Goal: Transaction & Acquisition: Download file/media

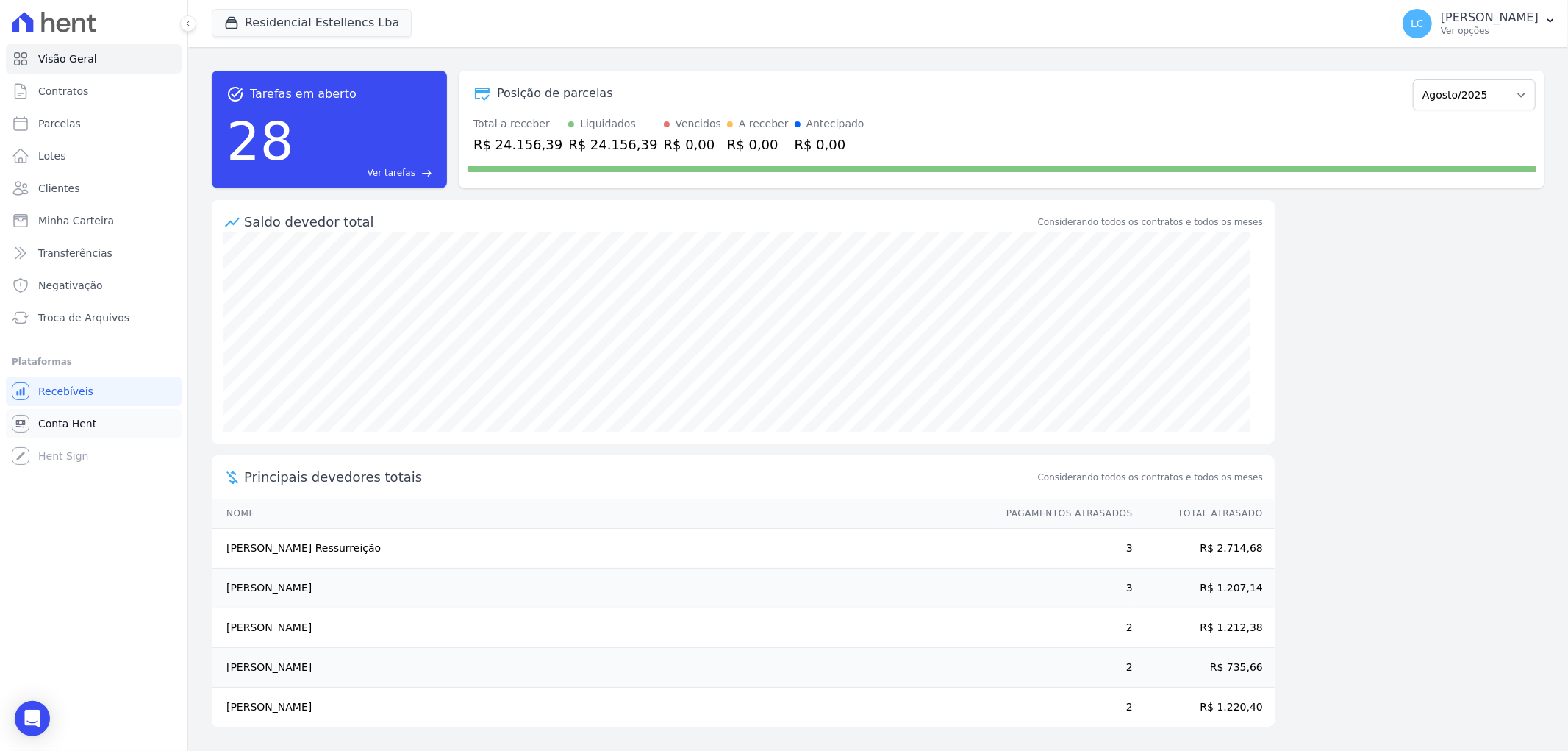
click at [55, 413] on link "Conta Hent" at bounding box center [94, 423] width 176 height 29
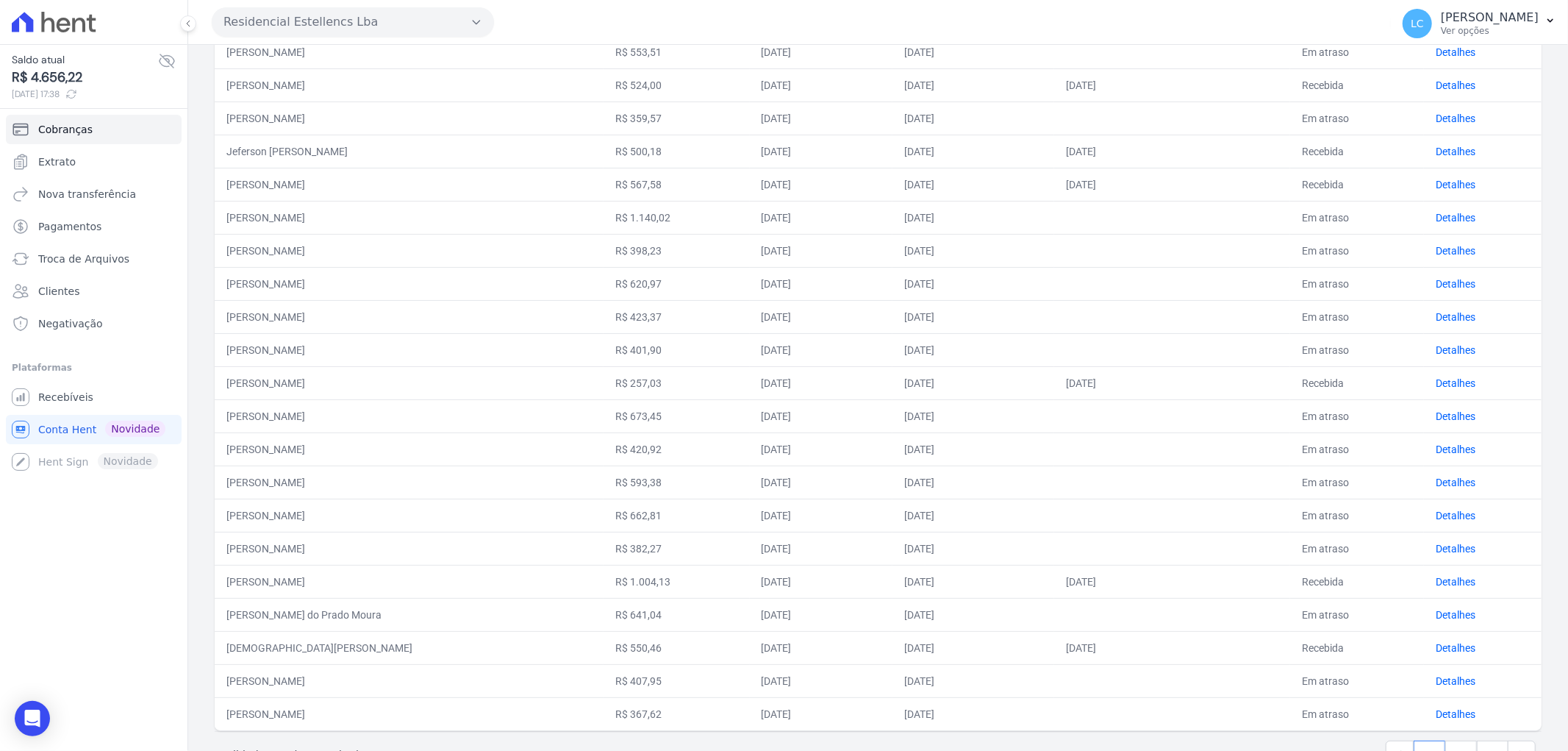
scroll to position [375, 0]
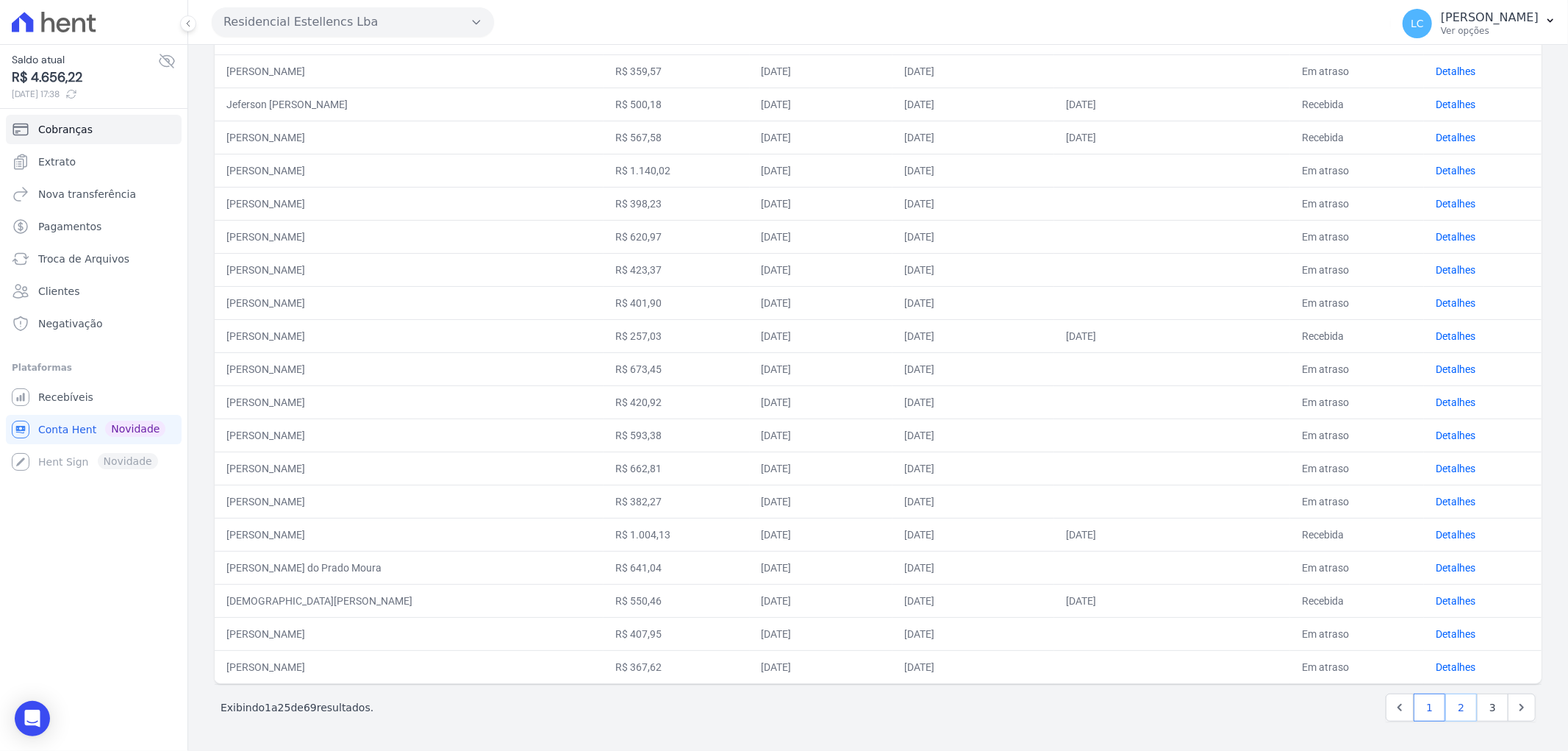
click at [1453, 704] on link "2" at bounding box center [1461, 707] width 32 height 28
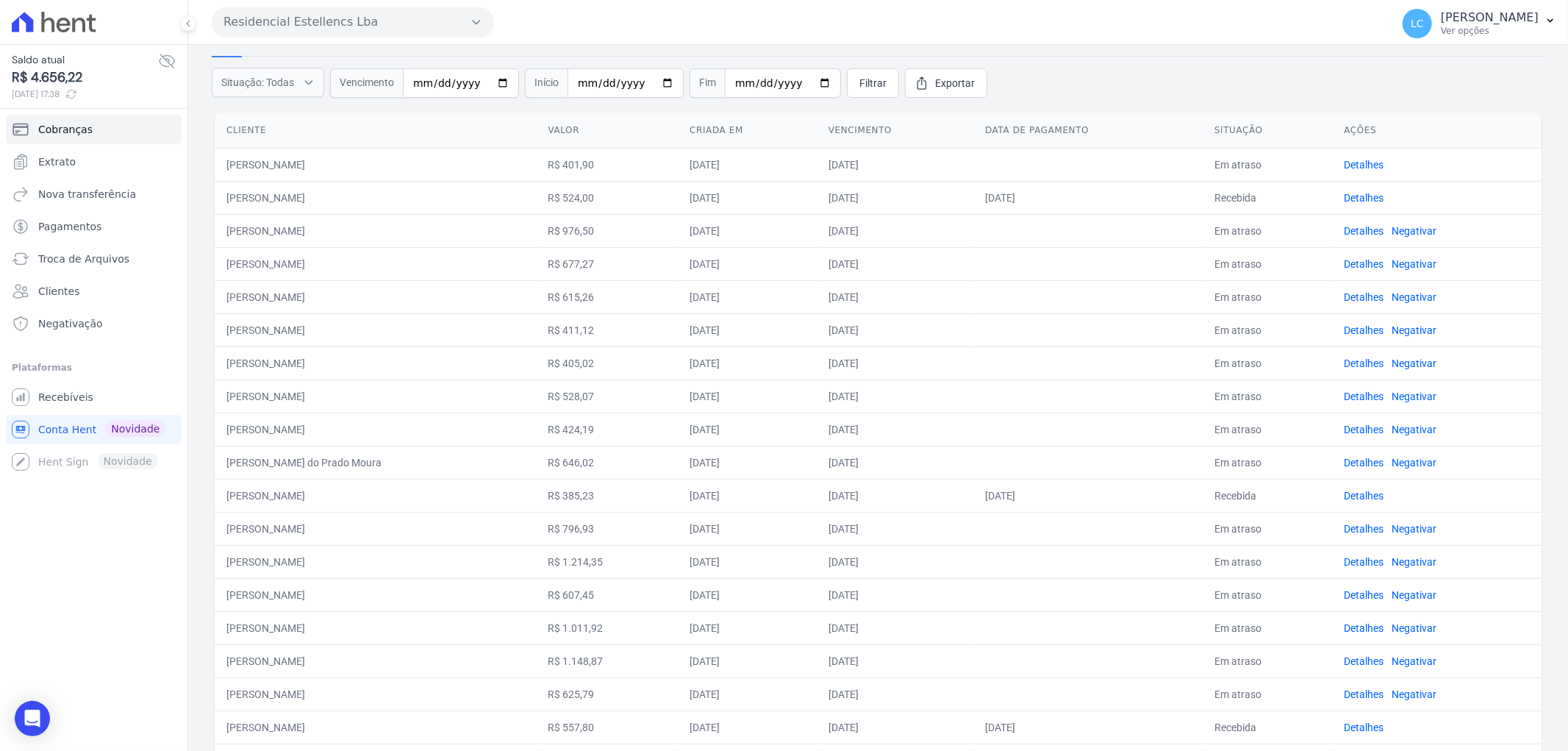
scroll to position [163, 0]
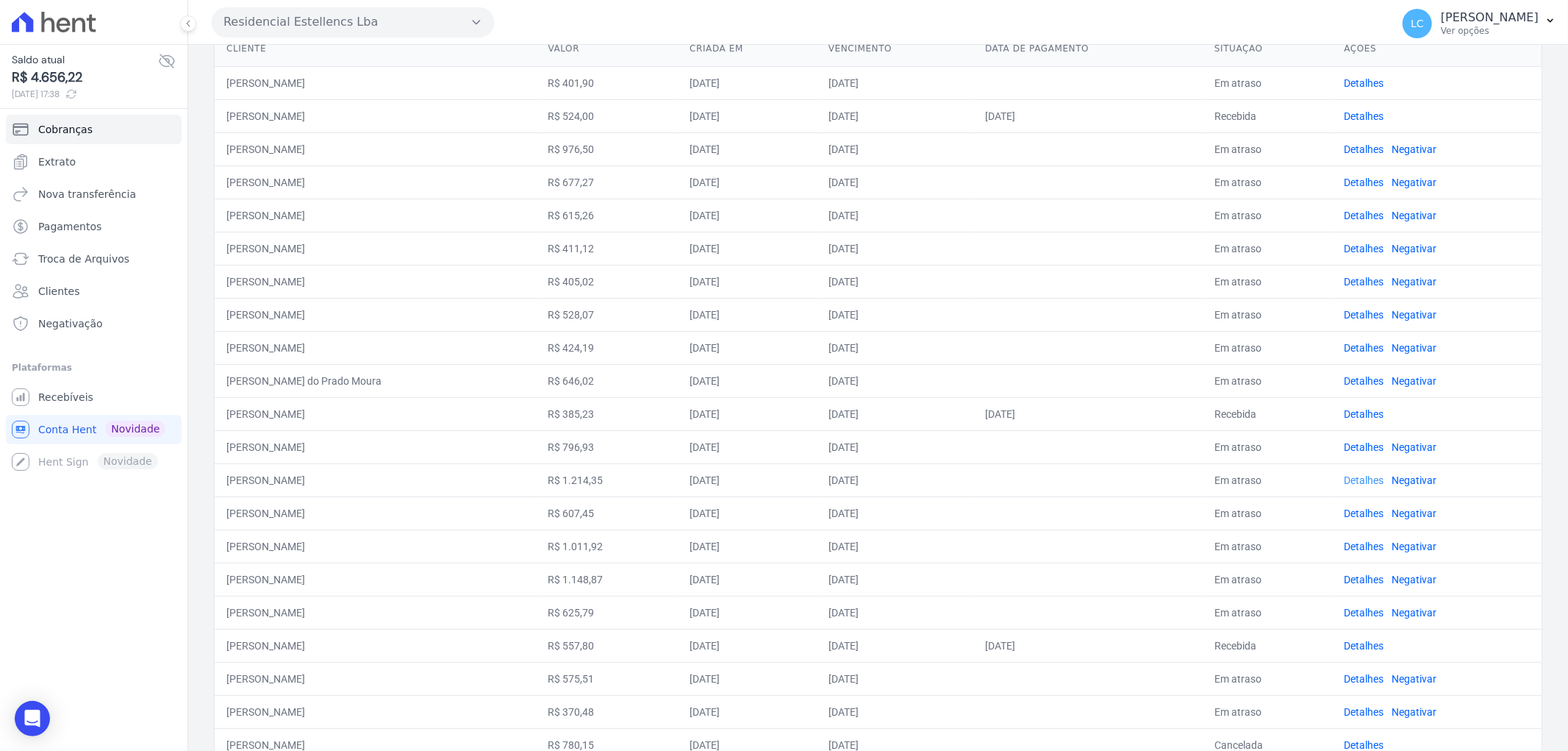
click at [1360, 478] on link "Detalhes" at bounding box center [1364, 480] width 40 height 12
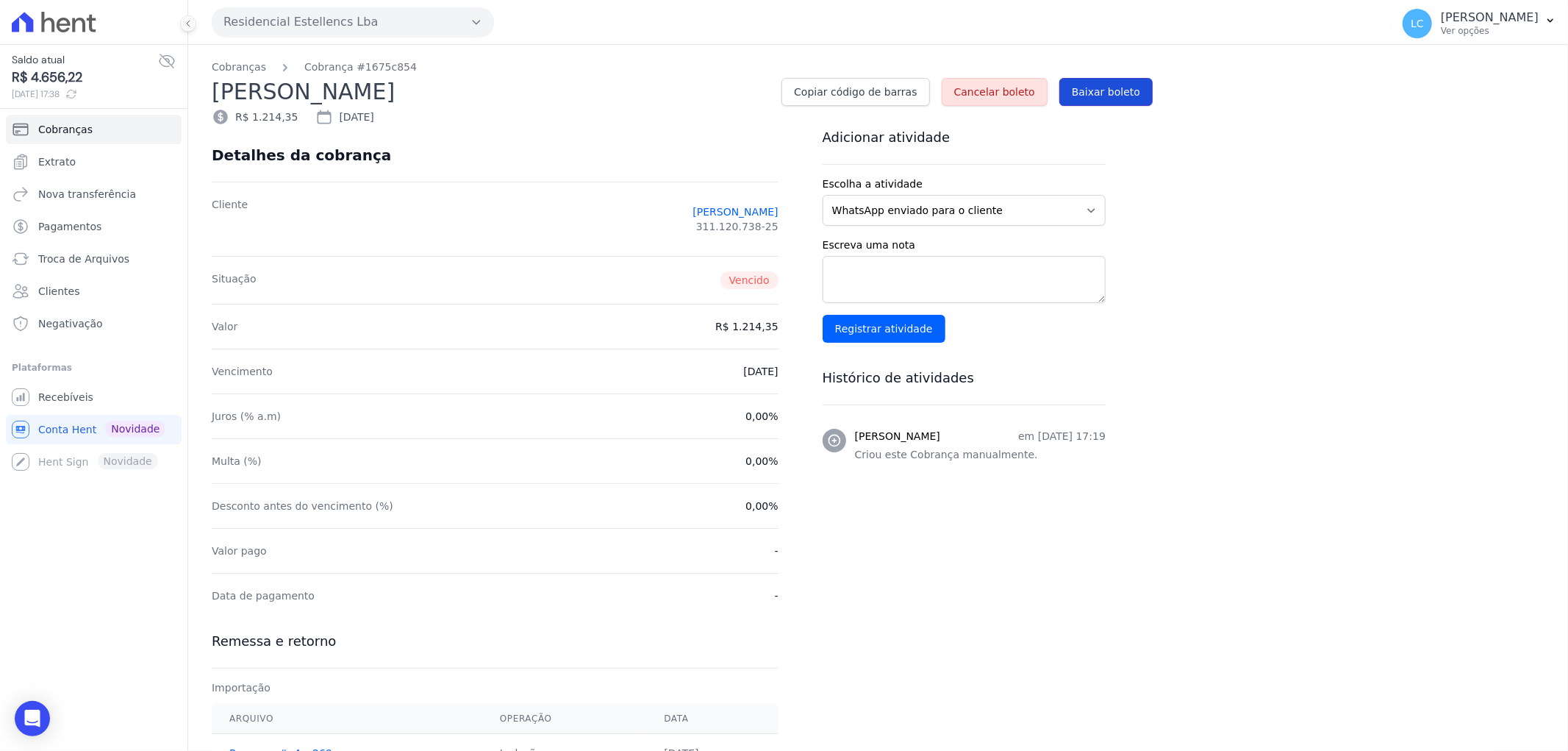
click at [1101, 93] on span "Baixar boleto" at bounding box center [1106, 91] width 69 height 14
